Goal: Navigation & Orientation: Find specific page/section

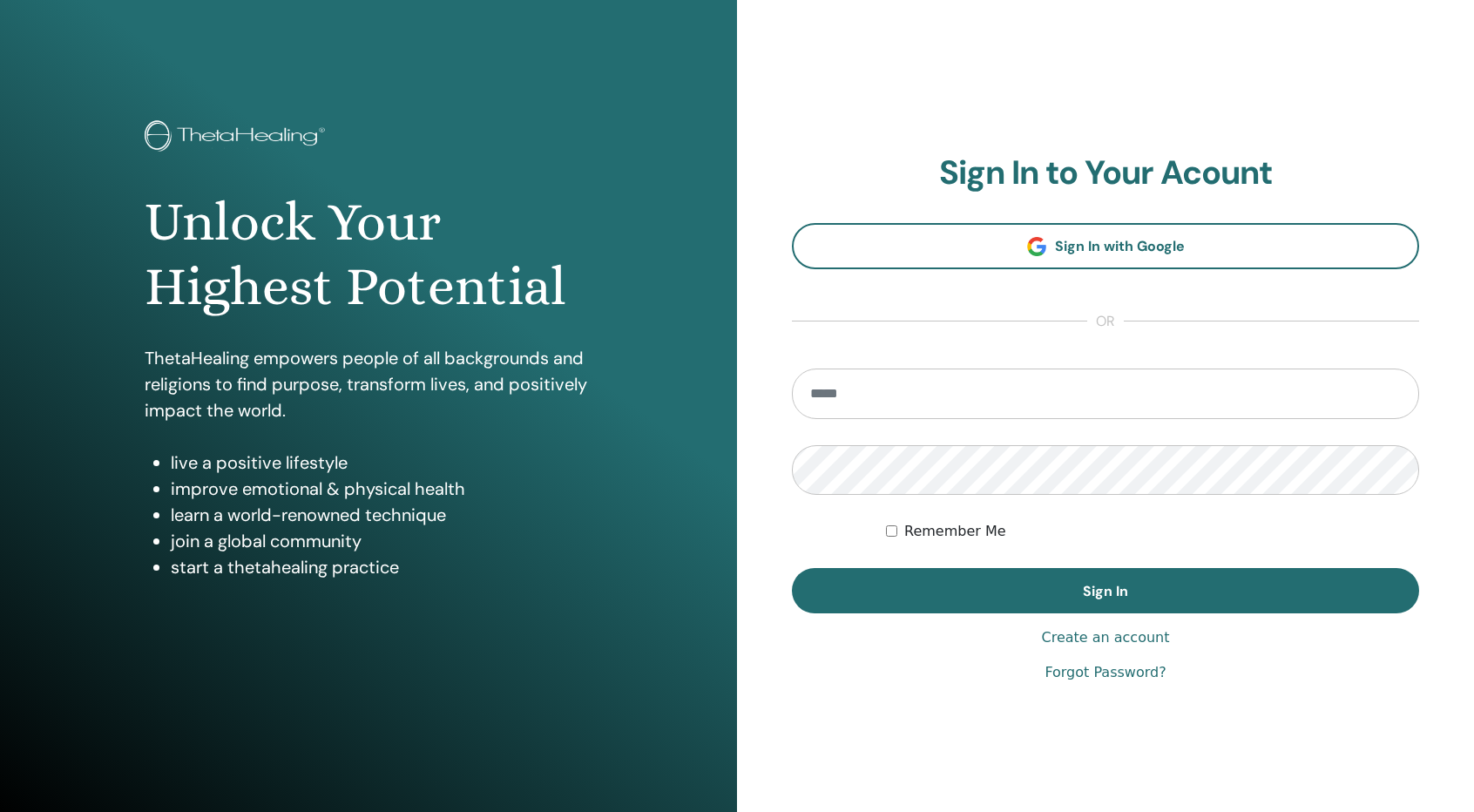
click at [920, 386] on input "email" at bounding box center [1106, 394] width 628 height 50
type input "**********"
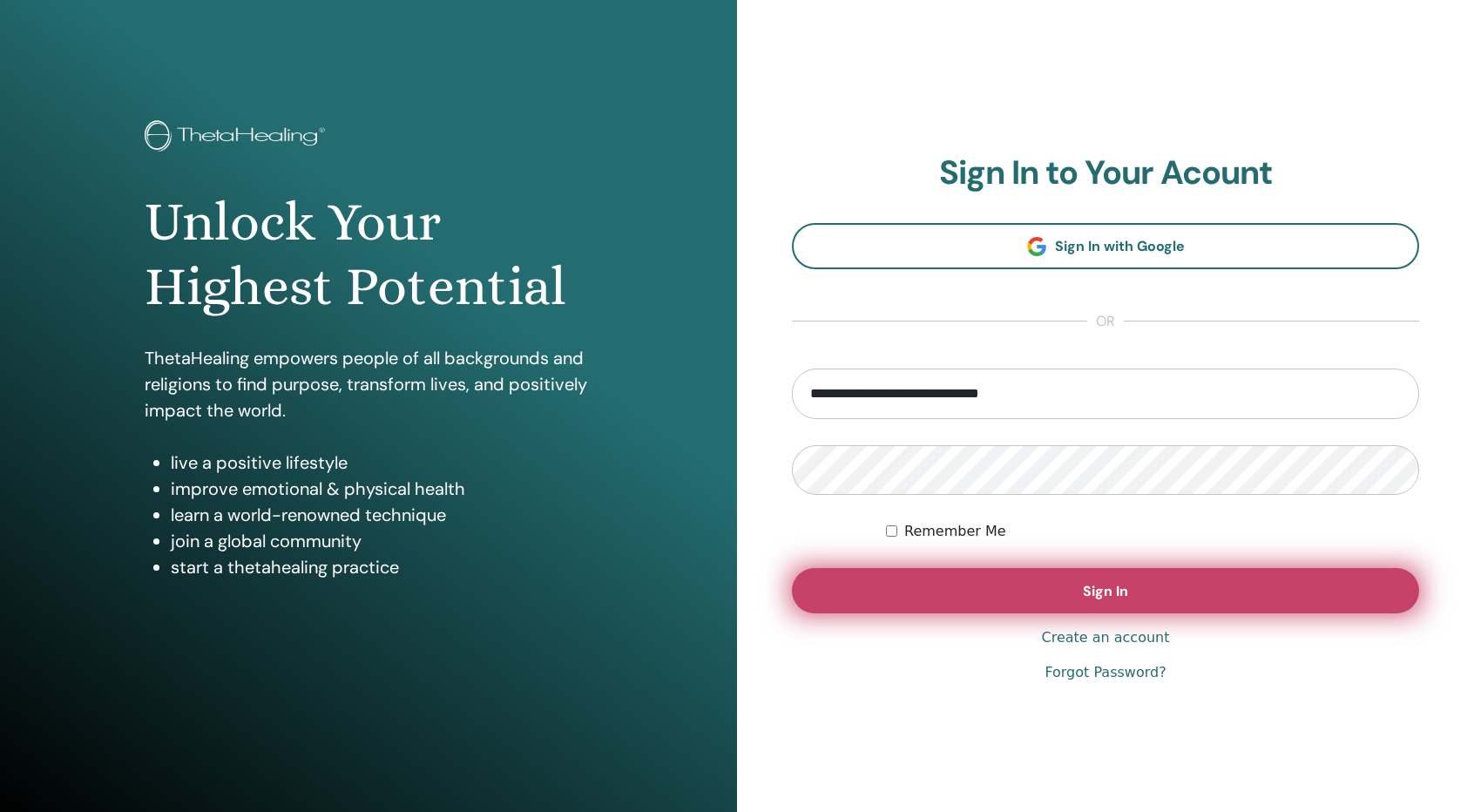
click at [997, 586] on button "Sign In" at bounding box center [1106, 590] width 628 height 46
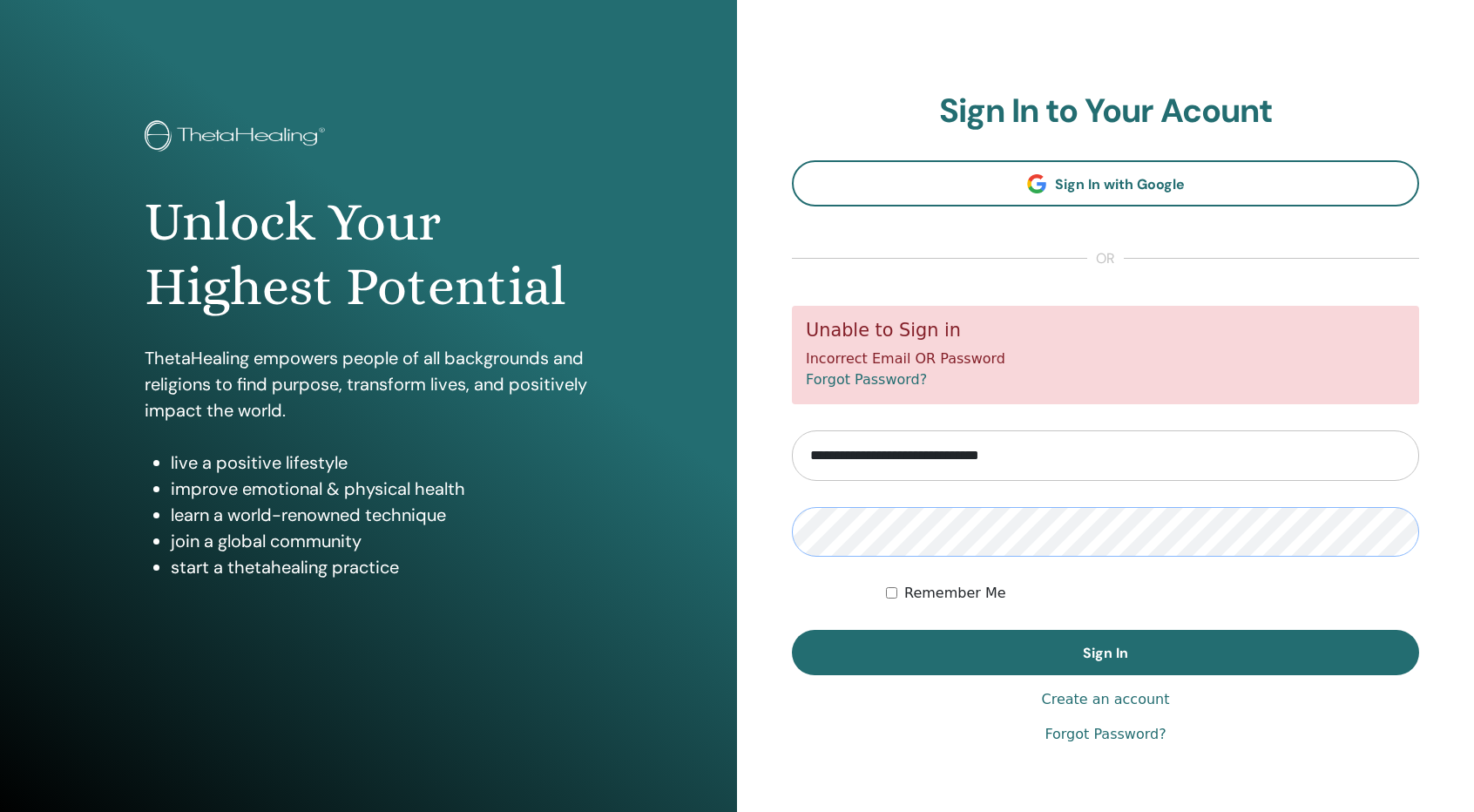
click at [739, 526] on div "**********" at bounding box center [1106, 418] width 737 height 836
click at [792, 630] on button "Sign In" at bounding box center [1106, 653] width 628 height 46
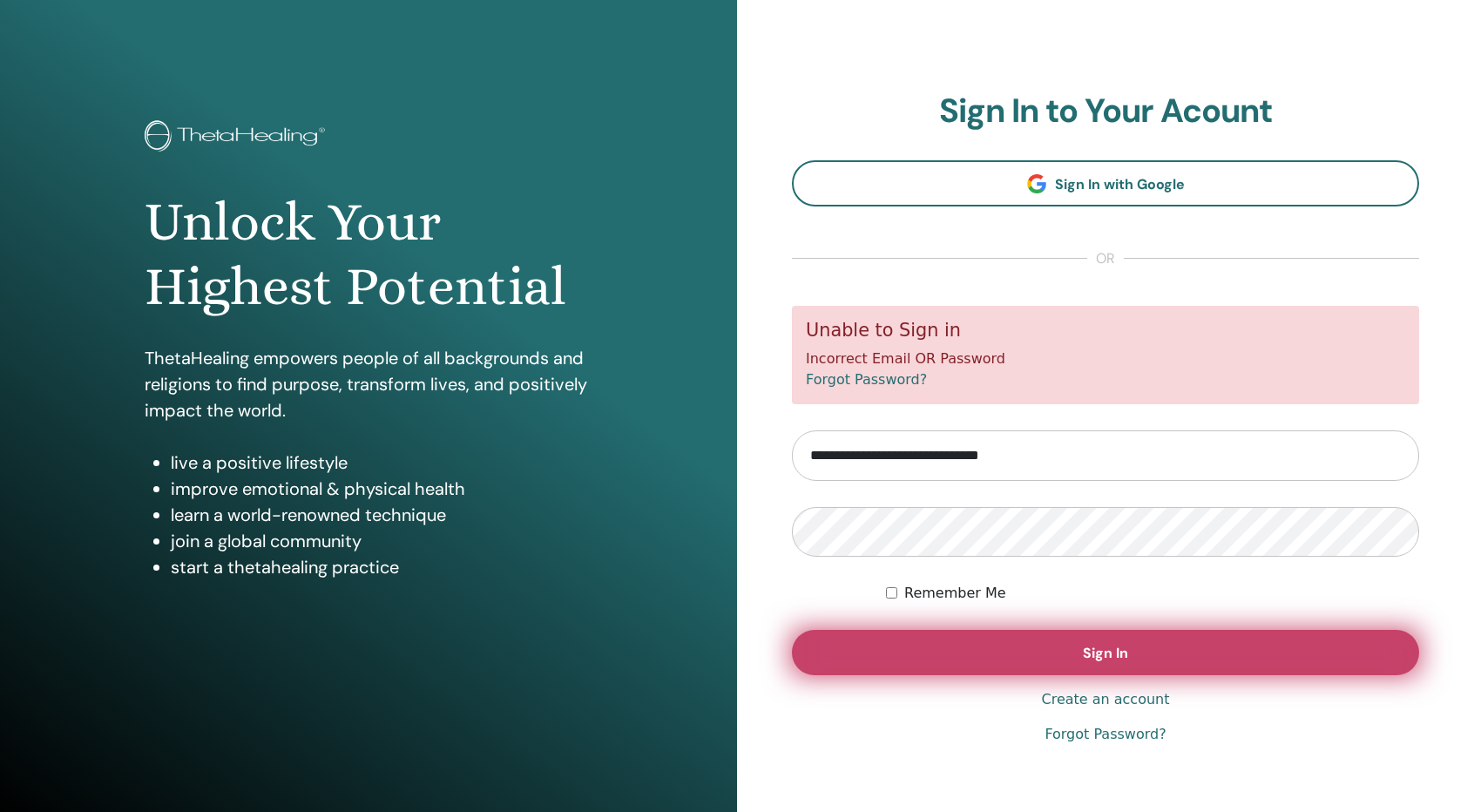
click at [1027, 643] on button "Sign In" at bounding box center [1106, 653] width 628 height 46
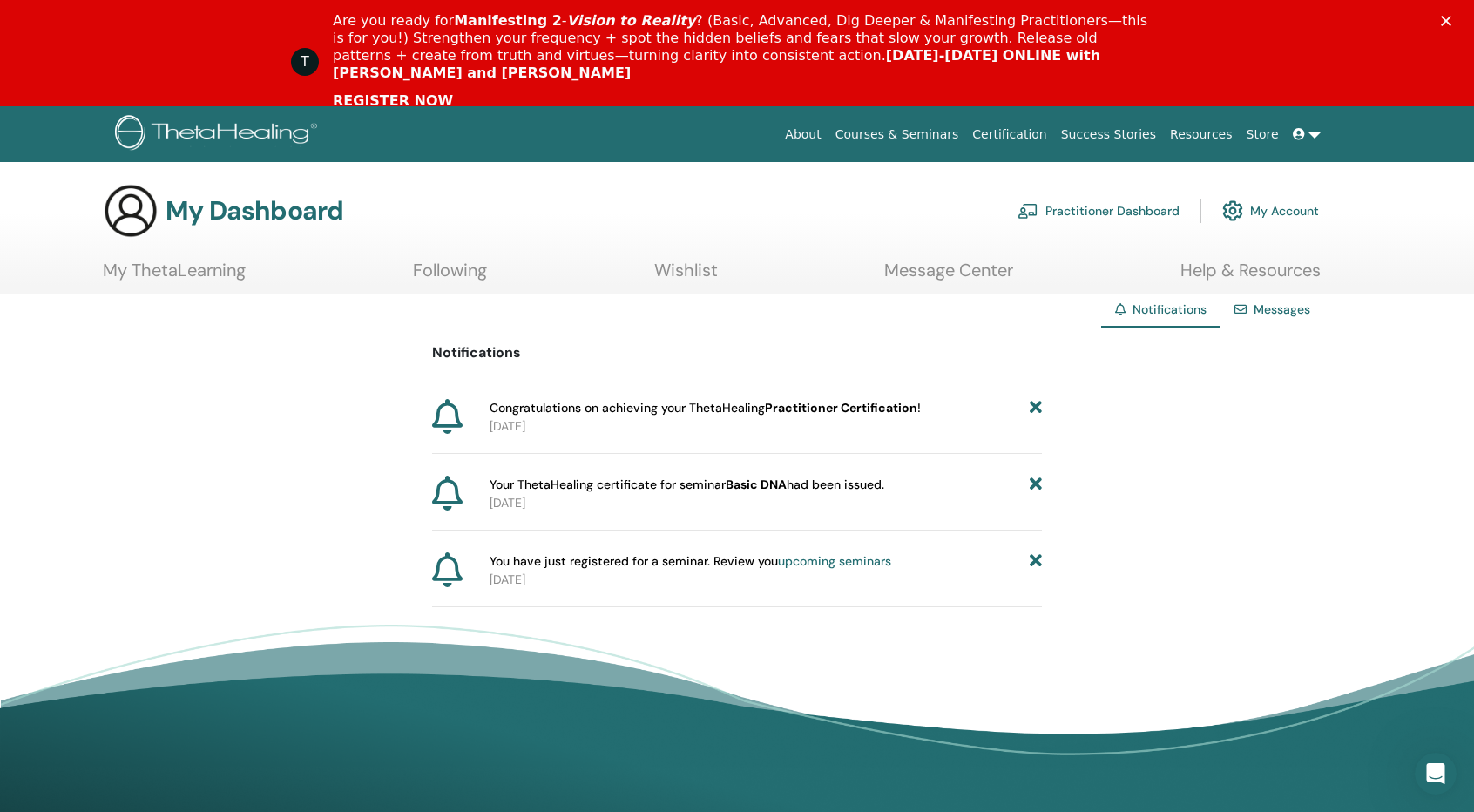
click at [1452, 20] on icon "Închidere" at bounding box center [1446, 20] width 10 height 10
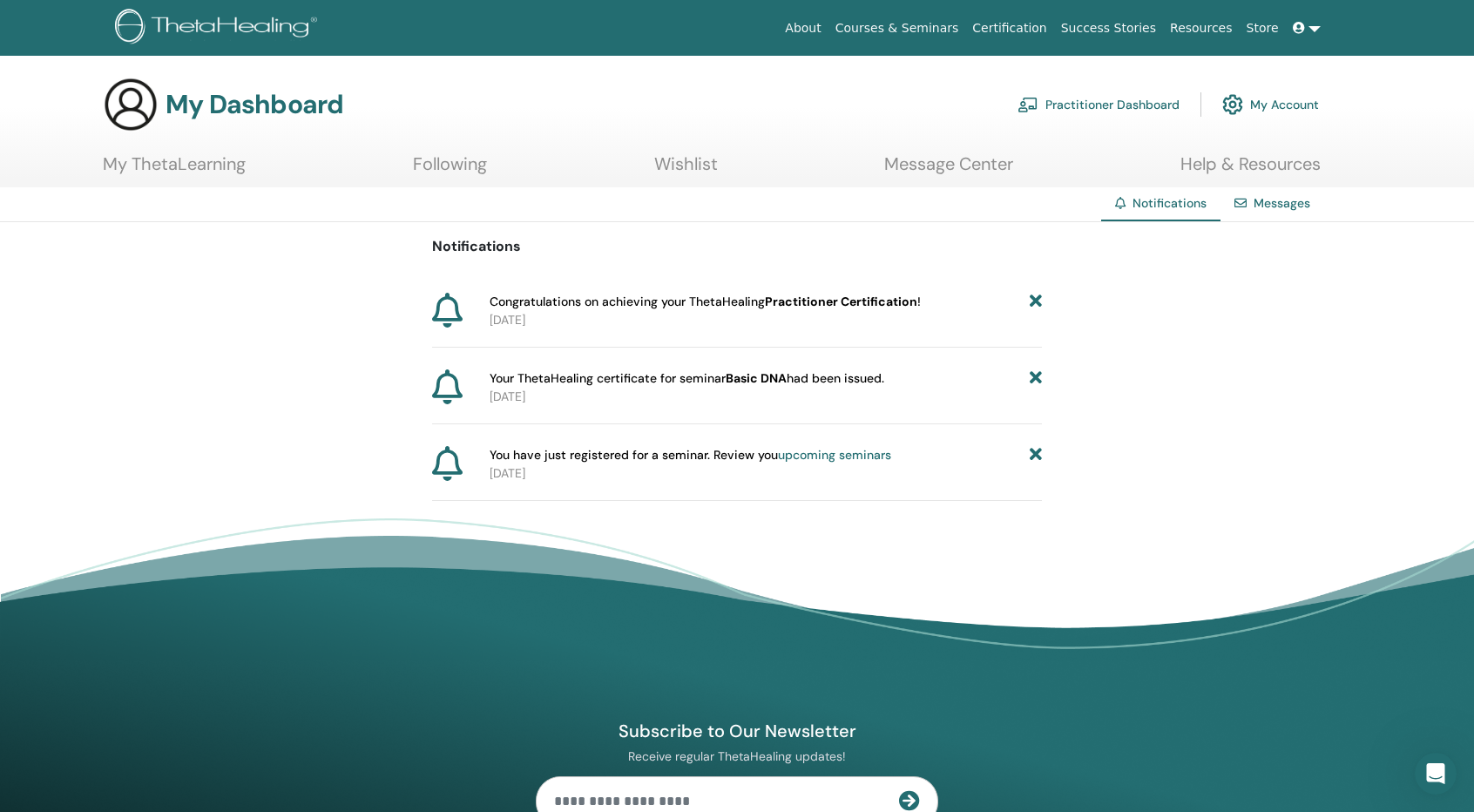
click at [756, 303] on span "Congratulations on achieving your ThetaHealing Practitioner Certification !" at bounding box center [705, 302] width 431 height 19
click at [1261, 206] on link "Messages" at bounding box center [1282, 203] width 57 height 16
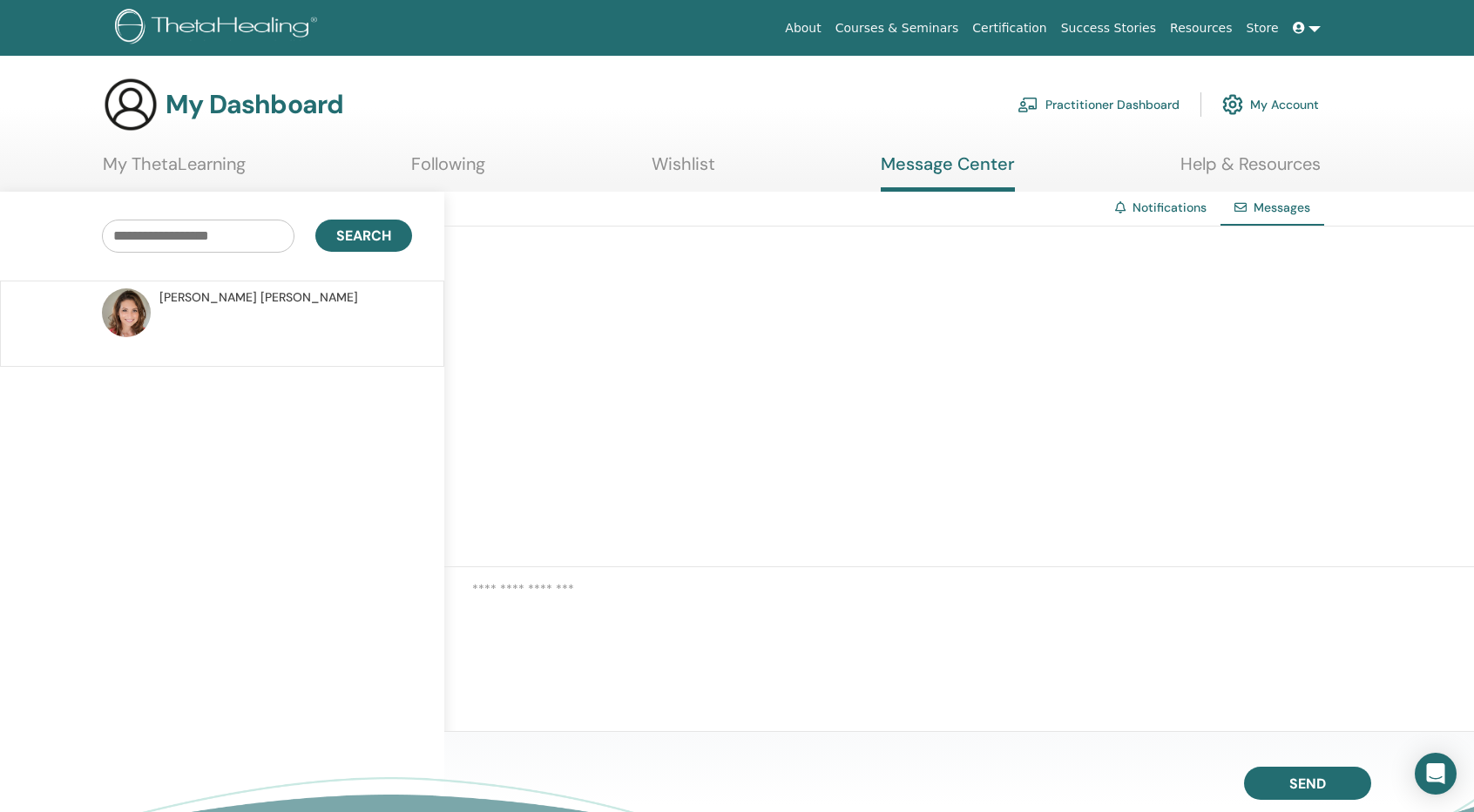
click at [196, 298] on span "ANDREA CORNELIA FILIP" at bounding box center [258, 298] width 198 height 19
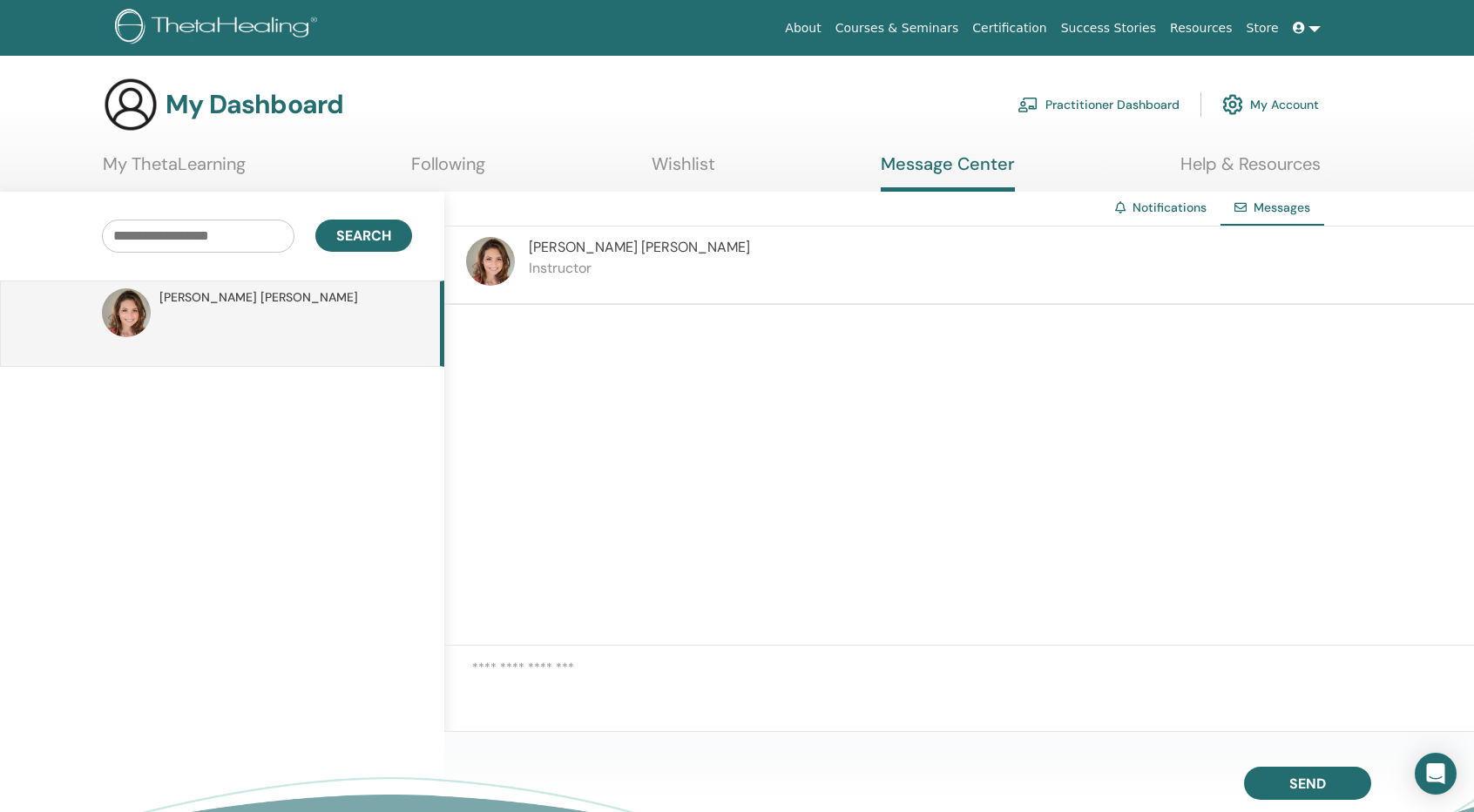
click at [685, 157] on link "Wishlist" at bounding box center [683, 170] width 63 height 34
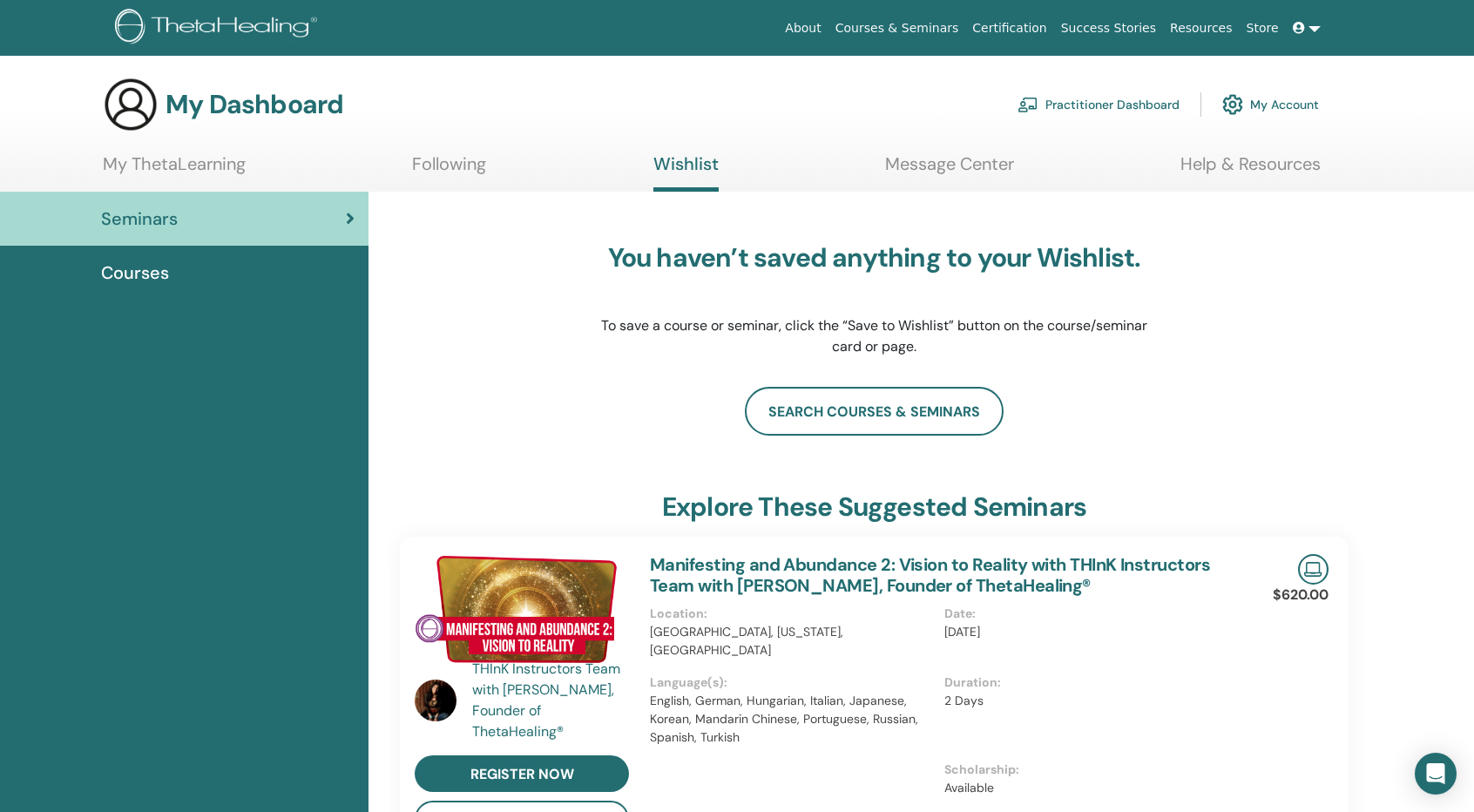
click at [441, 155] on link "Following" at bounding box center [450, 170] width 74 height 34
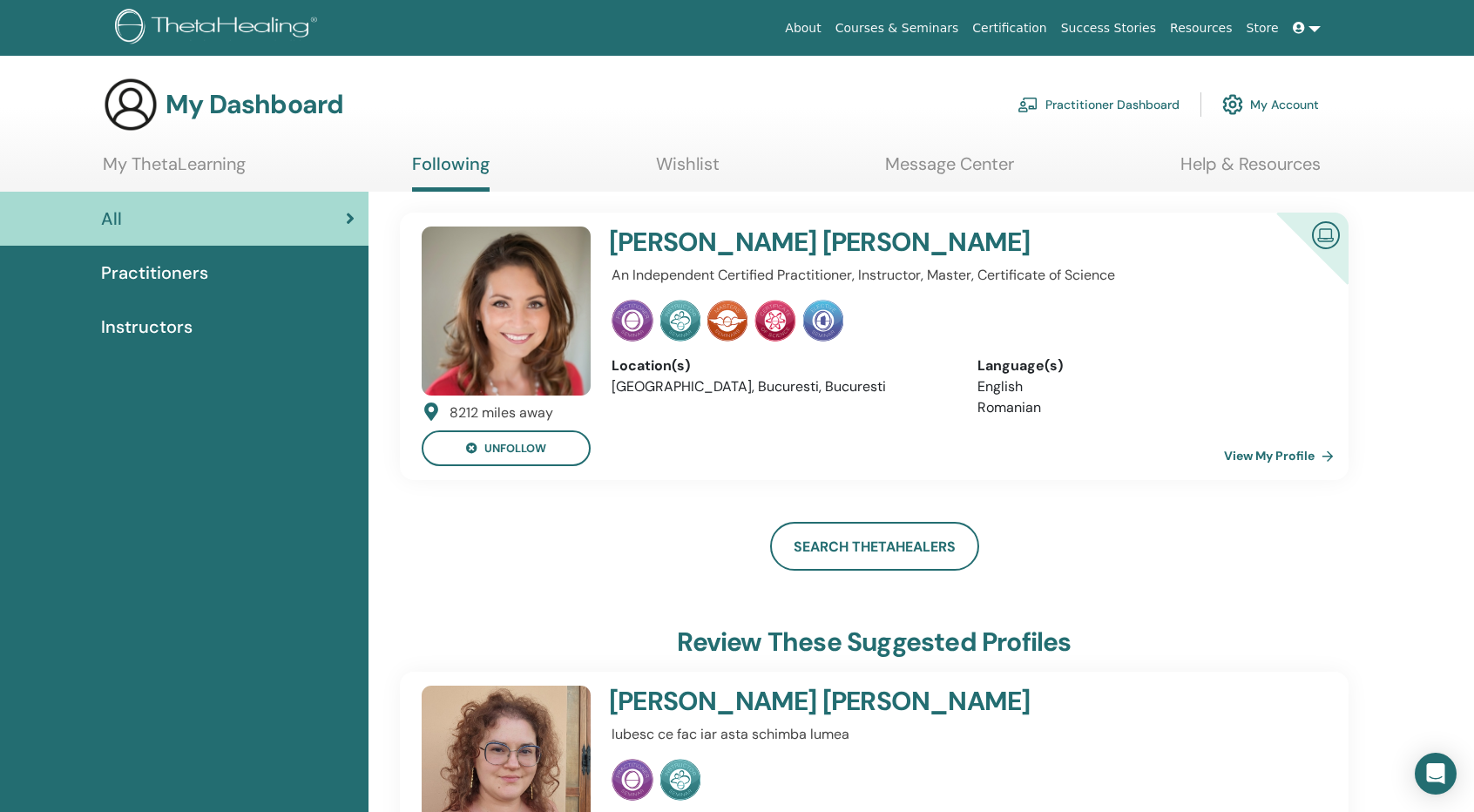
click at [941, 20] on link "Courses & Seminars" at bounding box center [898, 28] width 138 height 33
click at [1284, 454] on link "View My Profile" at bounding box center [1282, 455] width 116 height 34
